Goal: Information Seeking & Learning: Learn about a topic

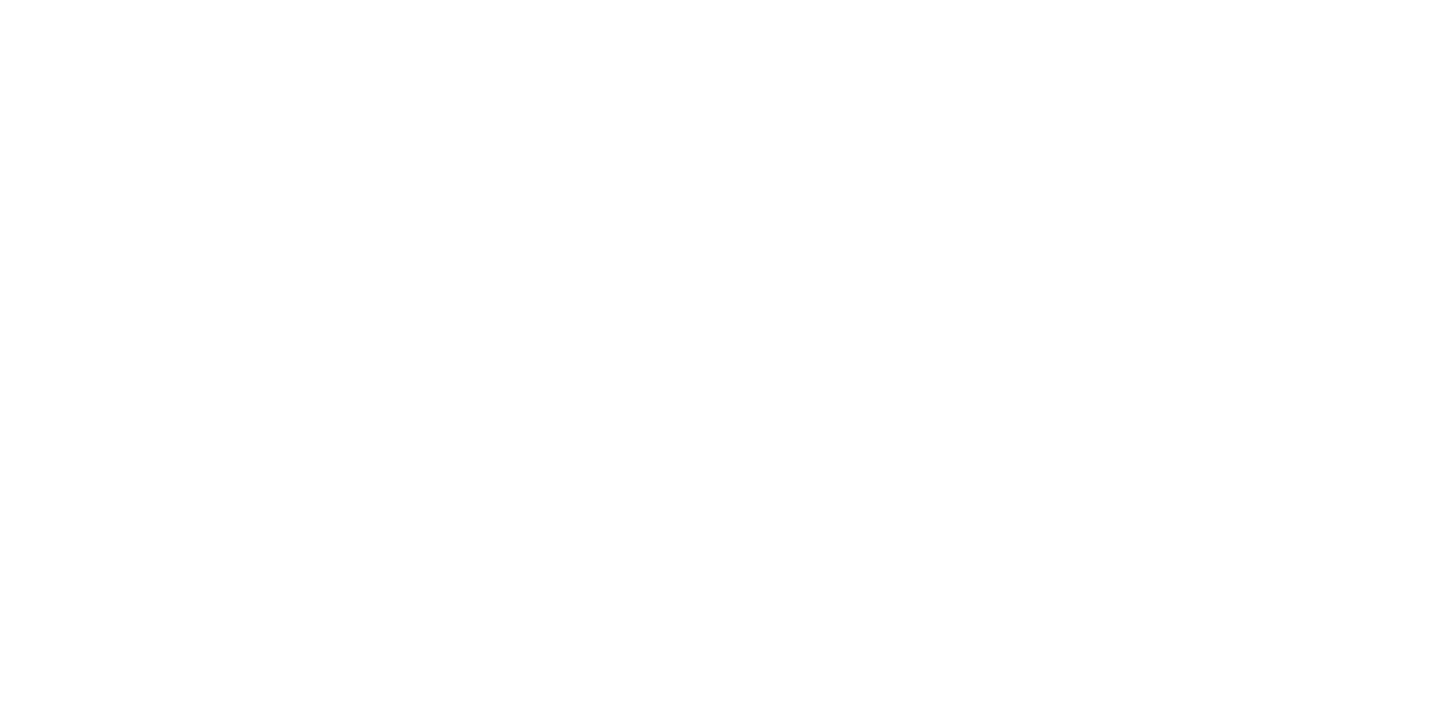
scroll to position [76, 0]
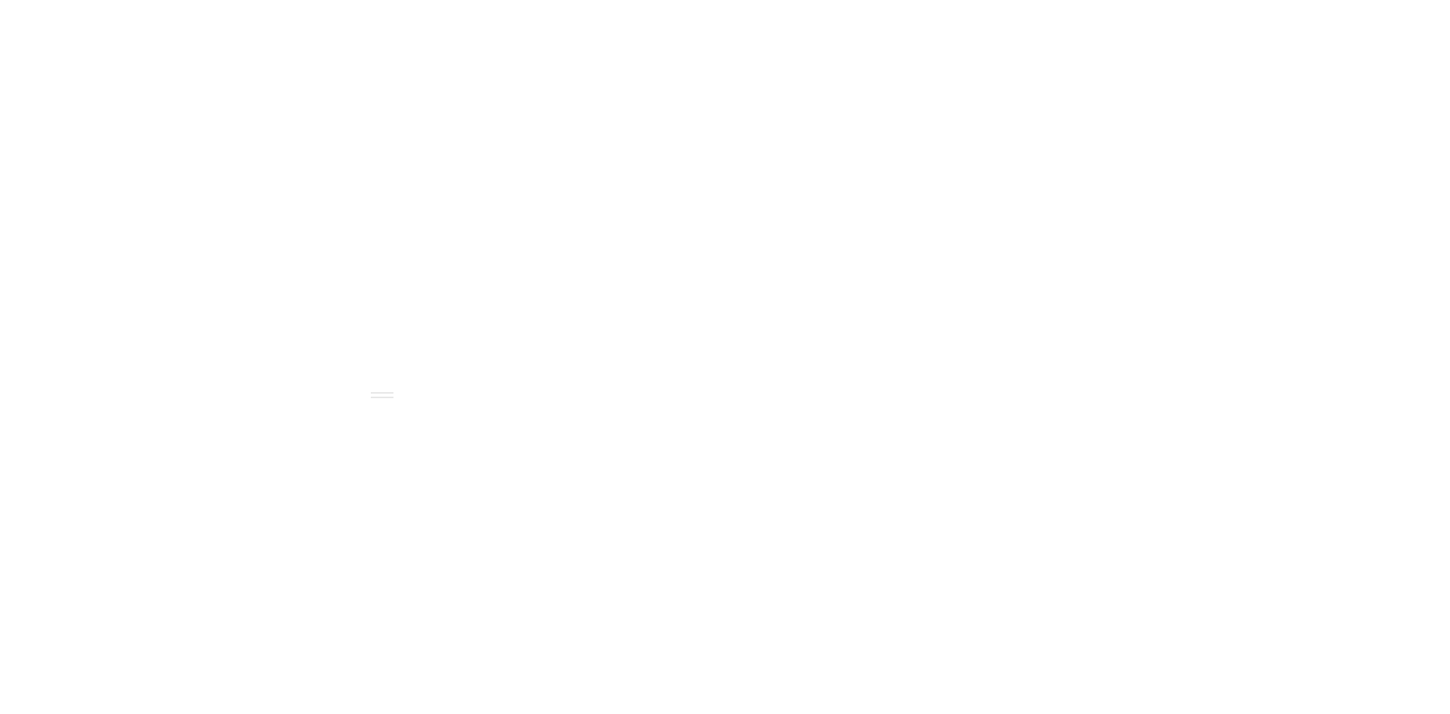
scroll to position [1002, 0]
type textarea "*"
